Goal: Check status

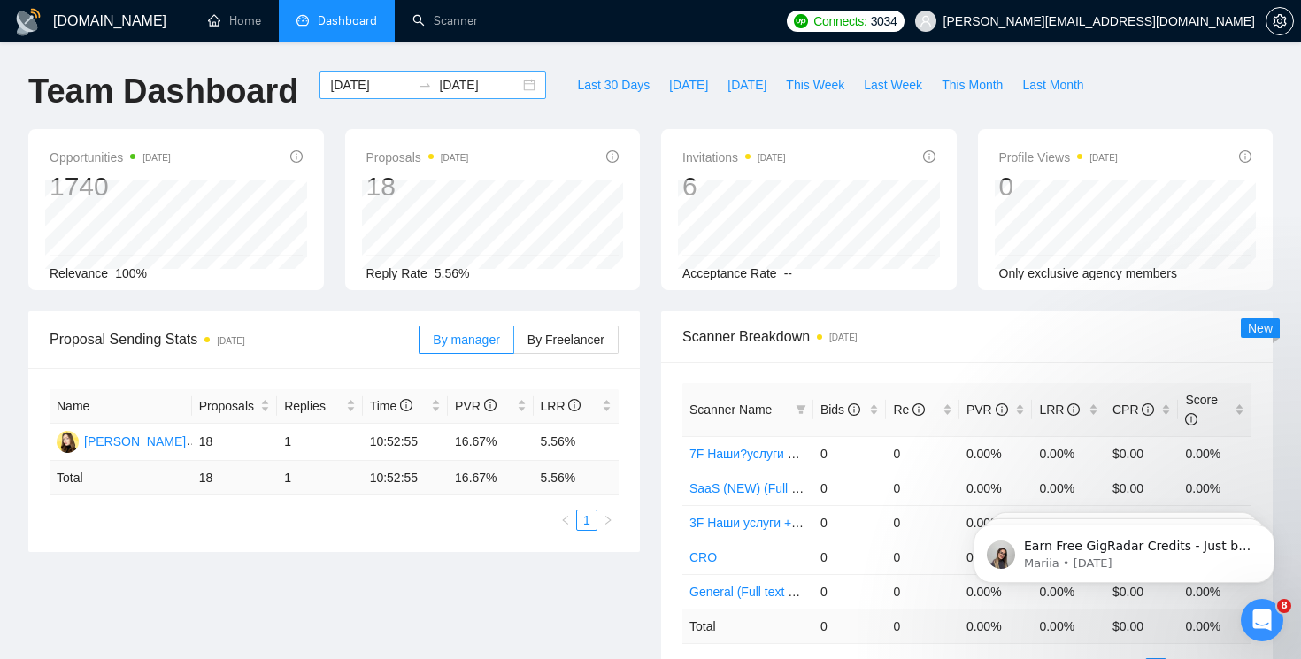
click at [512, 86] on div "[DATE] [DATE]" at bounding box center [433, 85] width 227 height 28
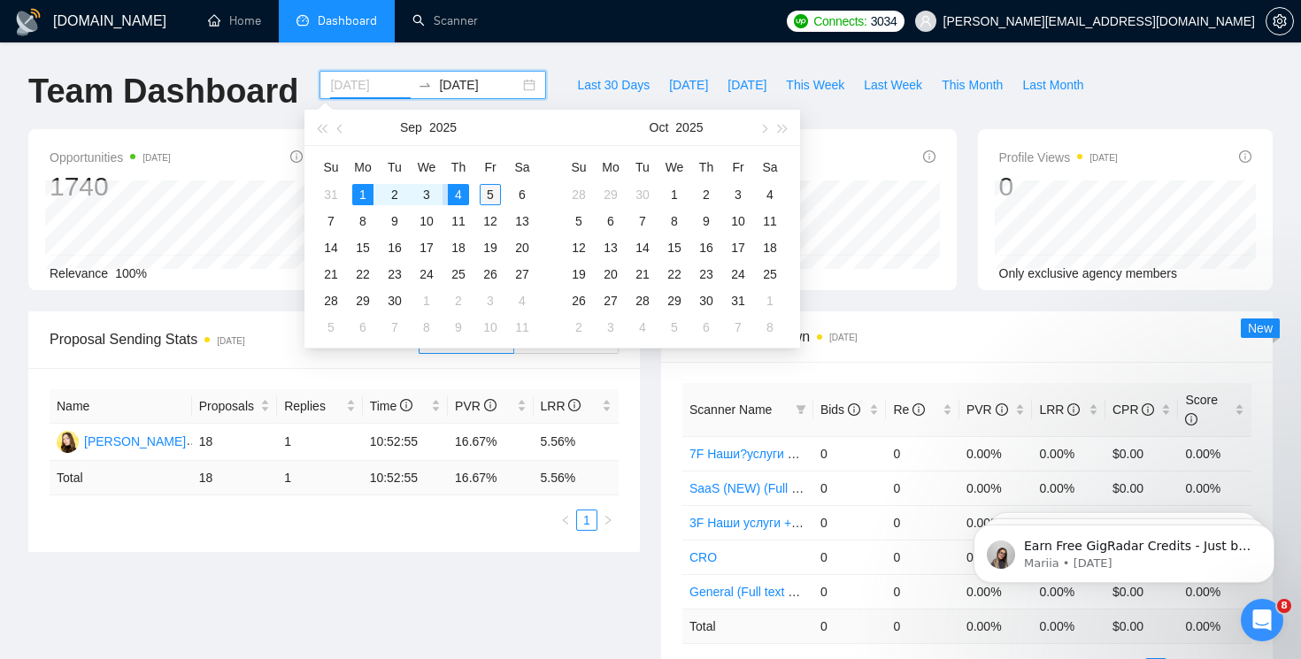
type input "[DATE]"
click at [486, 191] on div "5" at bounding box center [490, 194] width 21 height 21
type input "[DATE]"
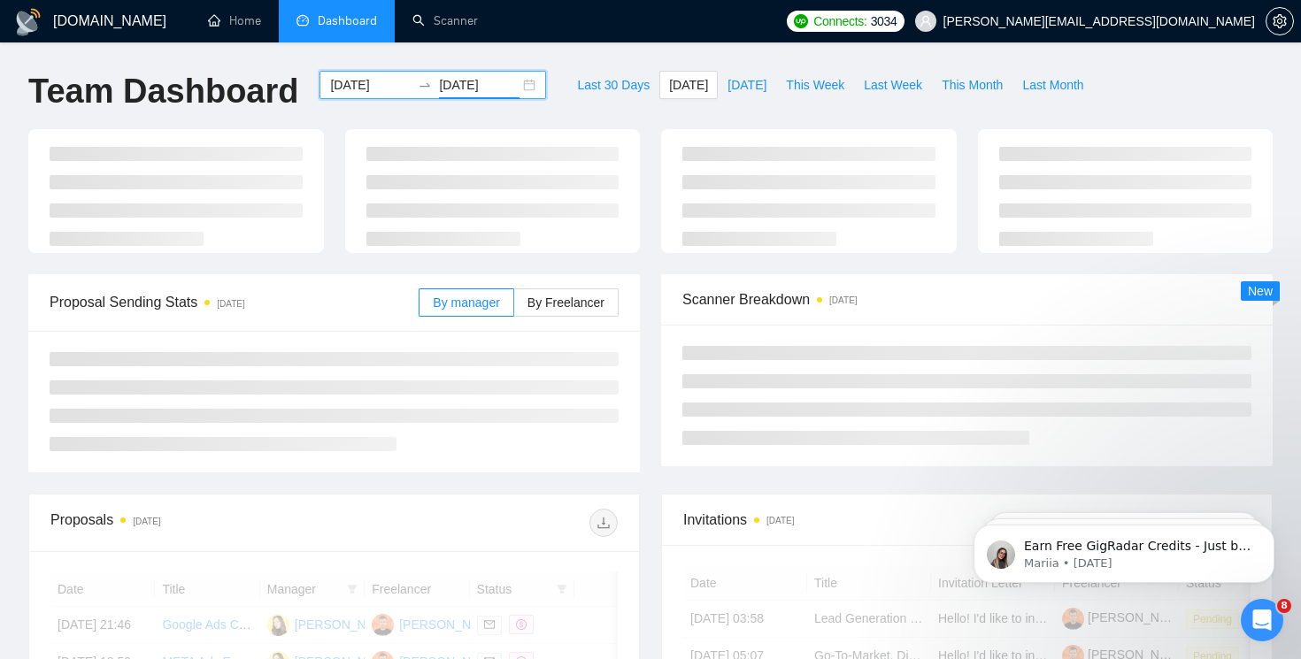
click at [589, 47] on div "[DOMAIN_NAME] Home Dashboard Scanner Connects: 3034 [PERSON_NAME][EMAIL_ADDRESS…" at bounding box center [650, 609] width 1301 height 1218
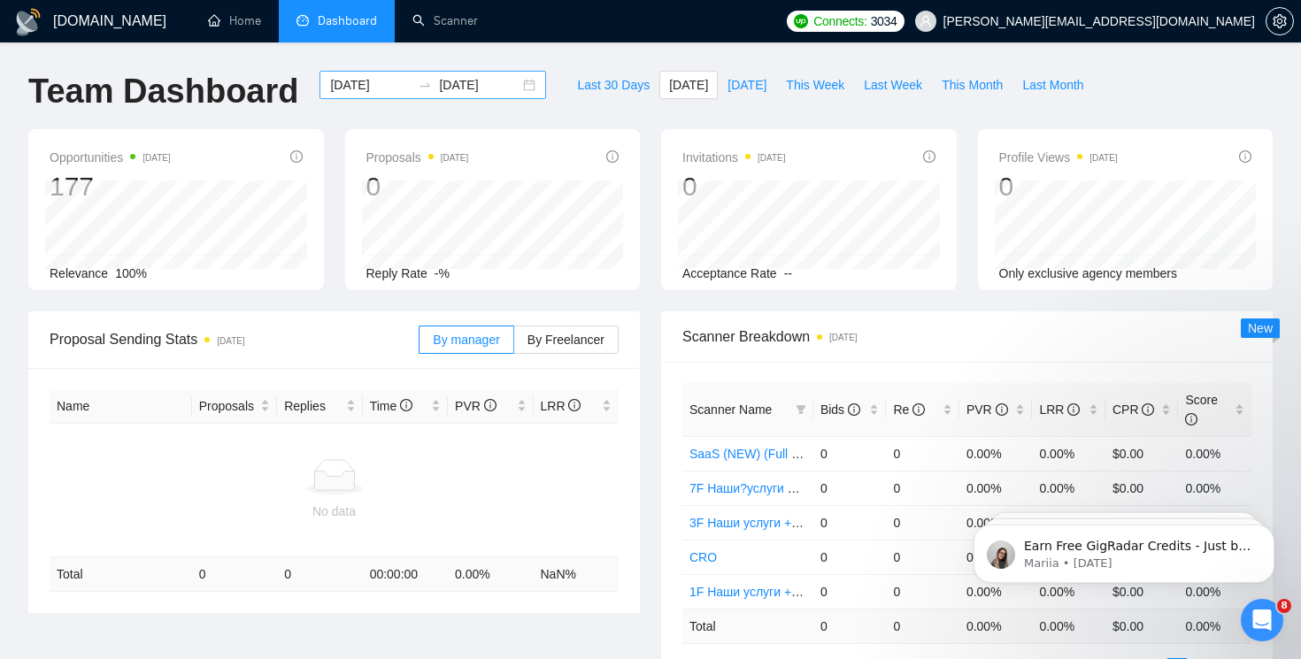
click at [515, 90] on div "[DATE] [DATE]" at bounding box center [433, 85] width 227 height 28
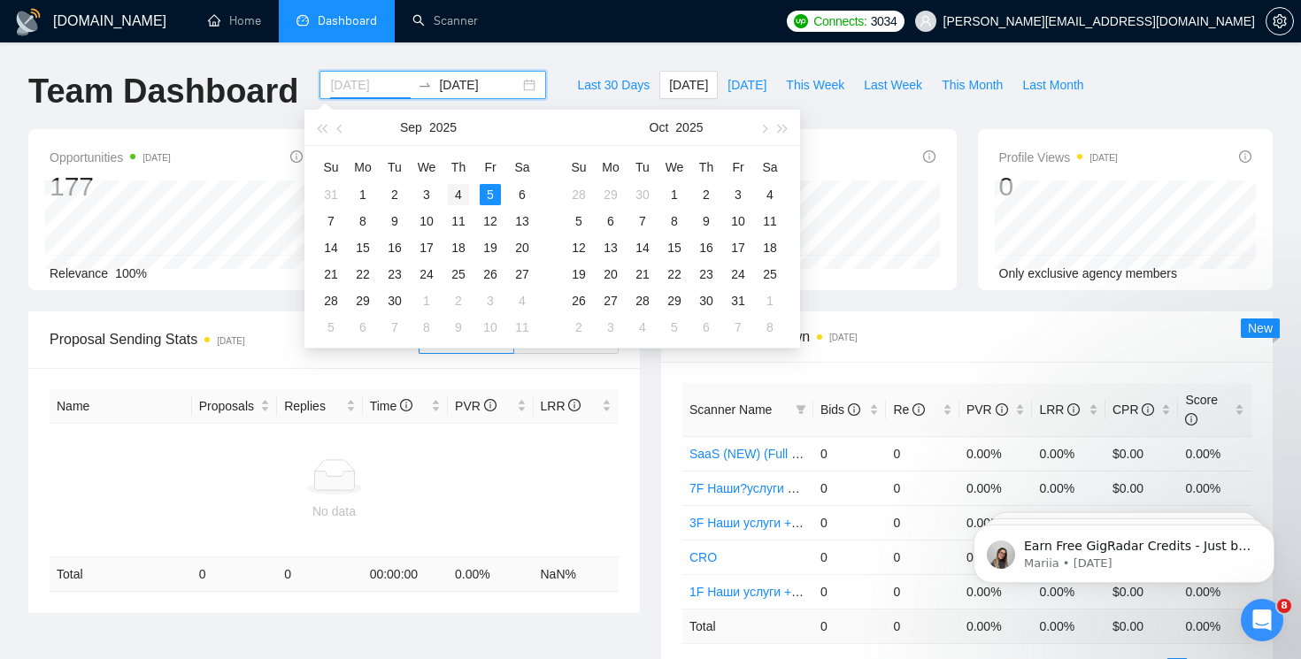
type input "[DATE]"
click at [458, 194] on div "4" at bounding box center [458, 194] width 21 height 21
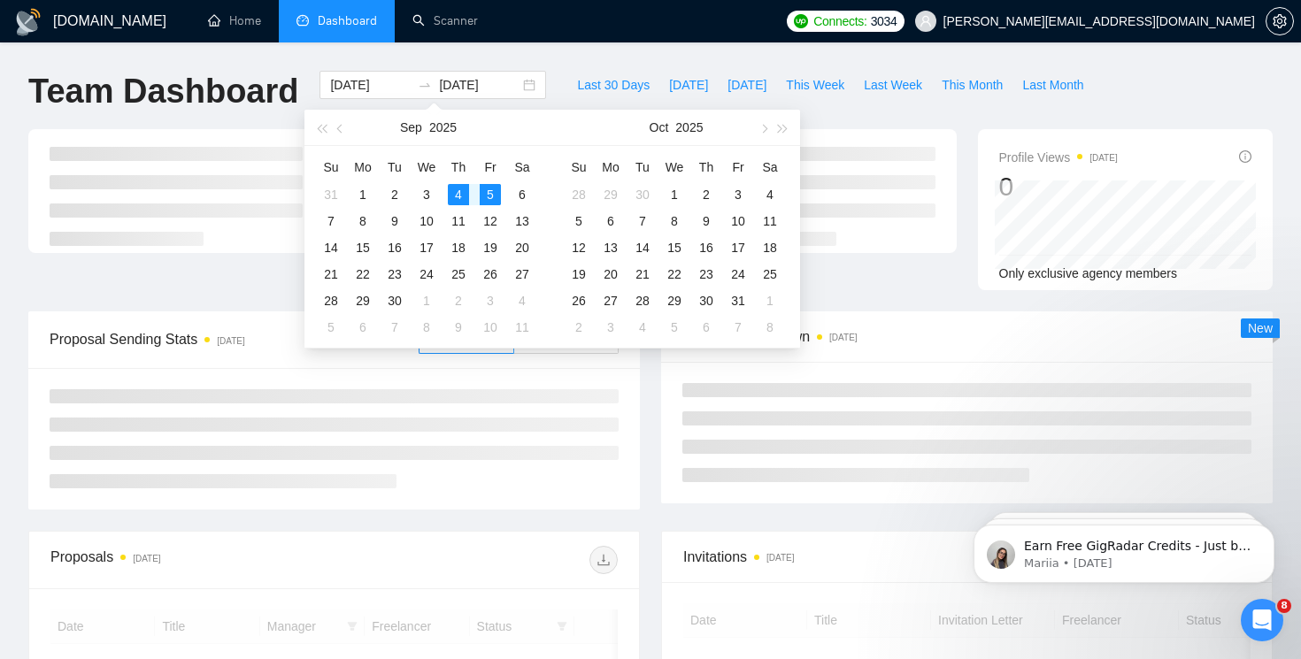
click at [595, 65] on div "[DOMAIN_NAME] Home Dashboard Scanner Connects: 3034 [PERSON_NAME][EMAIL_ADDRESS…" at bounding box center [650, 486] width 1301 height 972
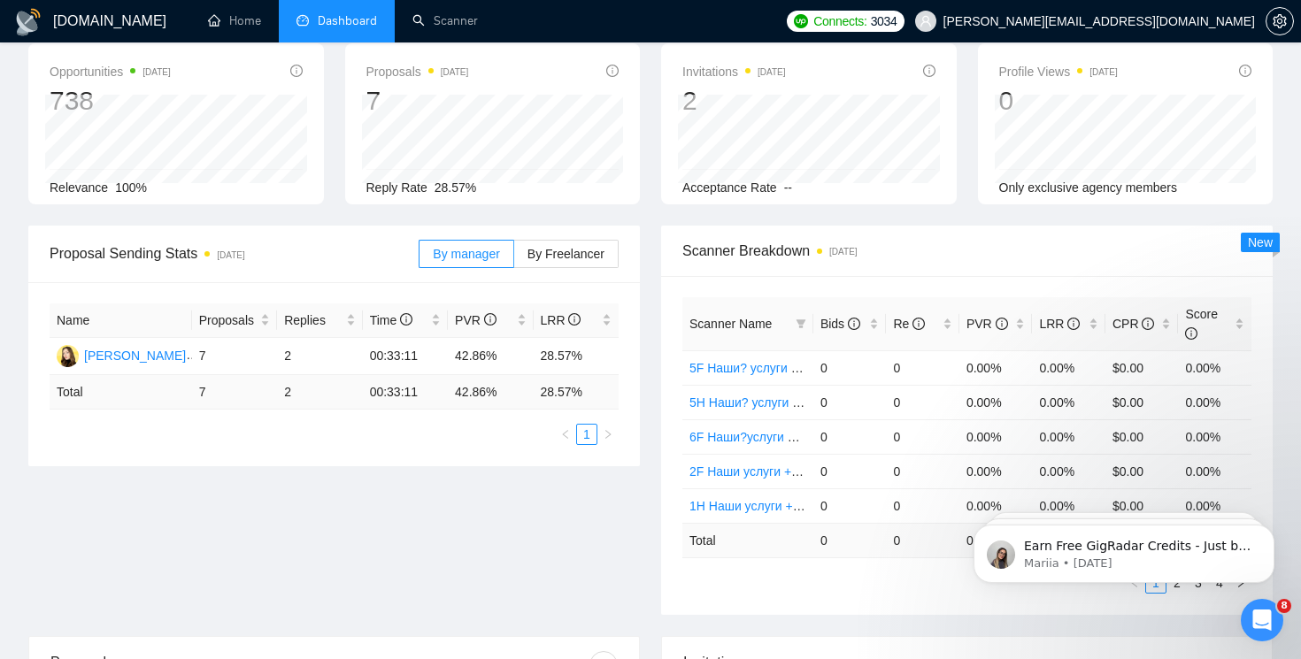
scroll to position [101, 0]
